Goal: Information Seeking & Learning: Learn about a topic

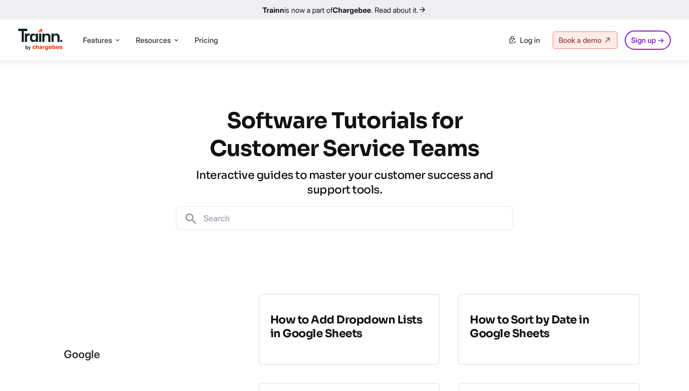
scroll to position [104, 0]
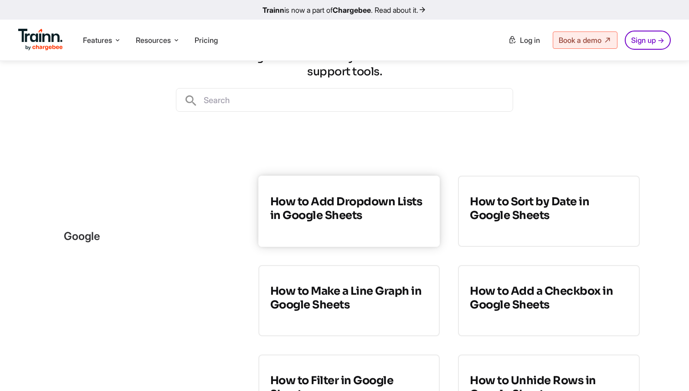
scroll to position [111, 0]
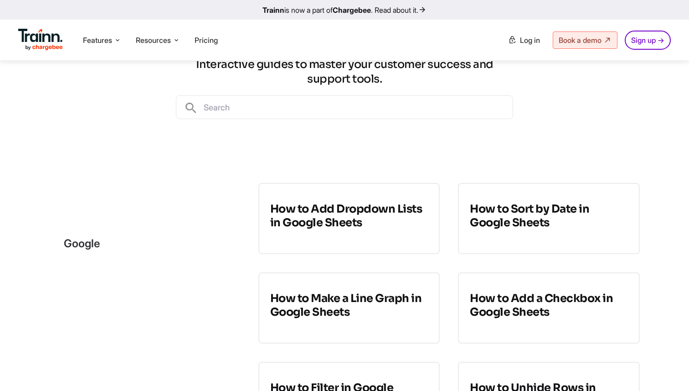
click at [158, 129] on div "Software Tutorials for Customer Service Teams Interactive guides to master your…" at bounding box center [344, 57] width 689 height 214
